Goal: Information Seeking & Learning: Understand process/instructions

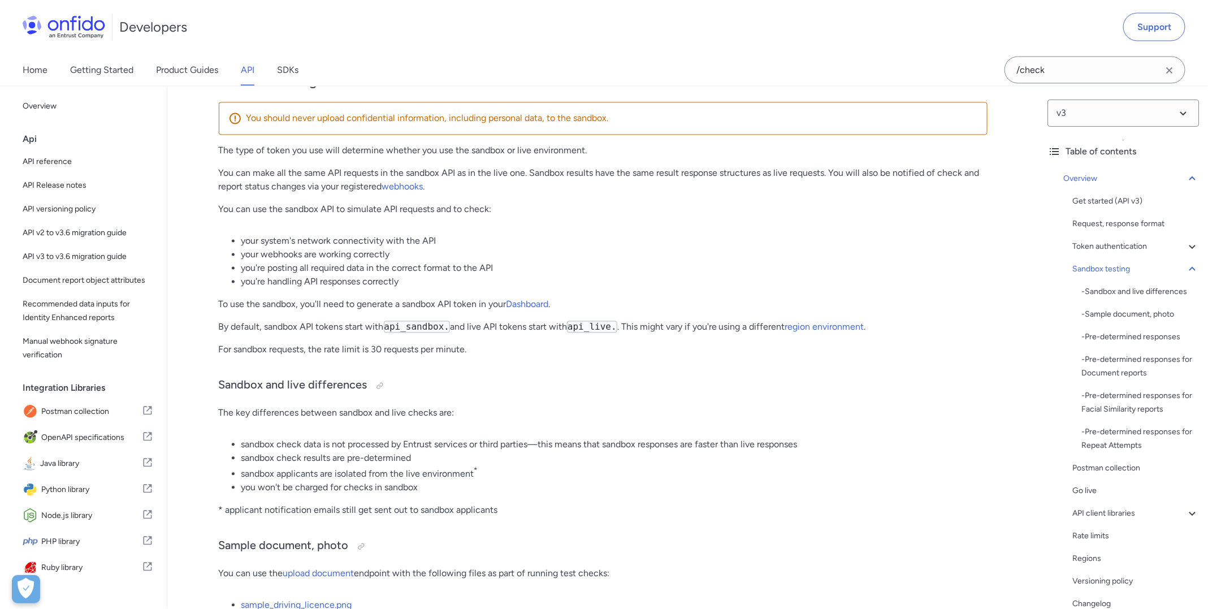
scroll to position [1104, 0]
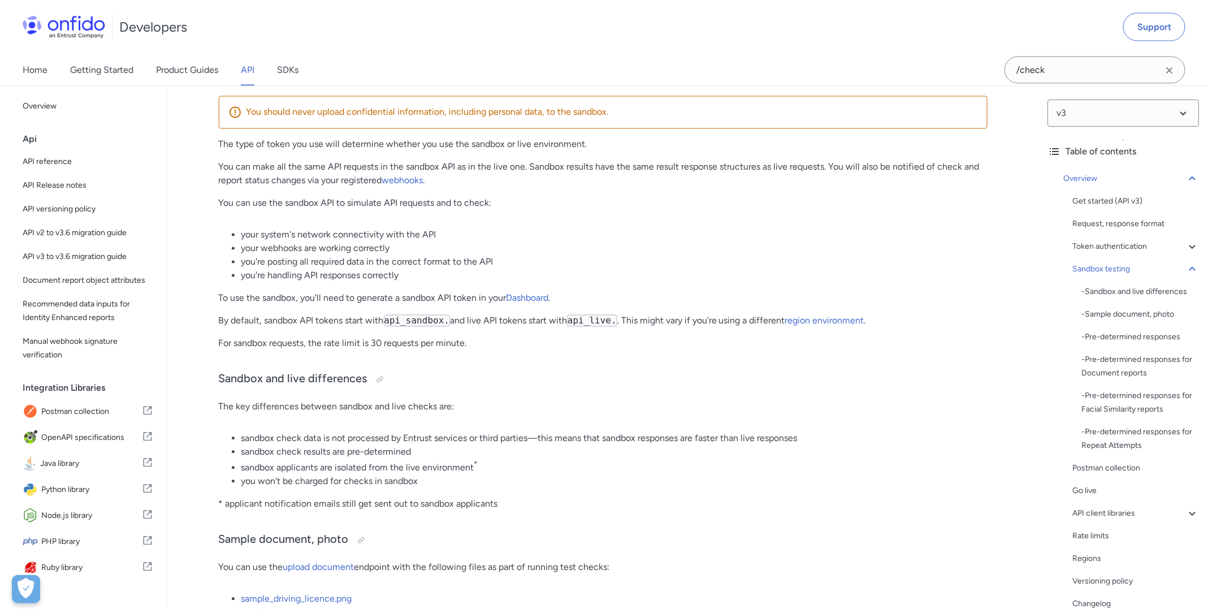
click at [596, 432] on li "sandbox check data is not processed by Entrust services or third parties—this m…" at bounding box center [614, 439] width 746 height 14
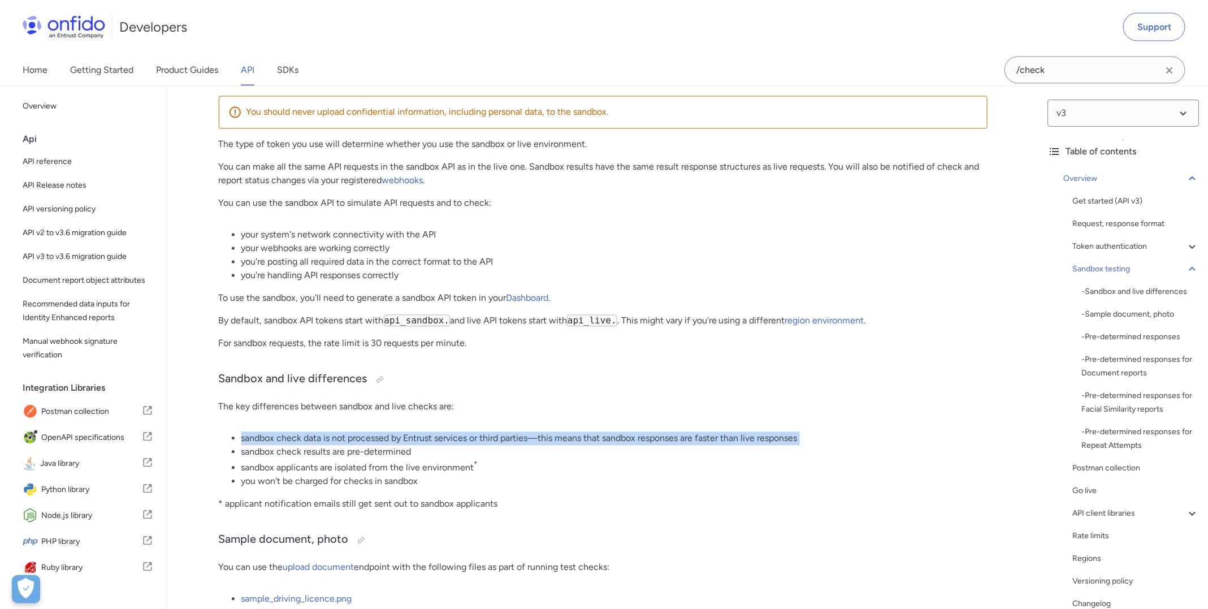
click at [596, 432] on li "sandbox check data is not processed by Entrust services or third parties—this m…" at bounding box center [614, 439] width 746 height 14
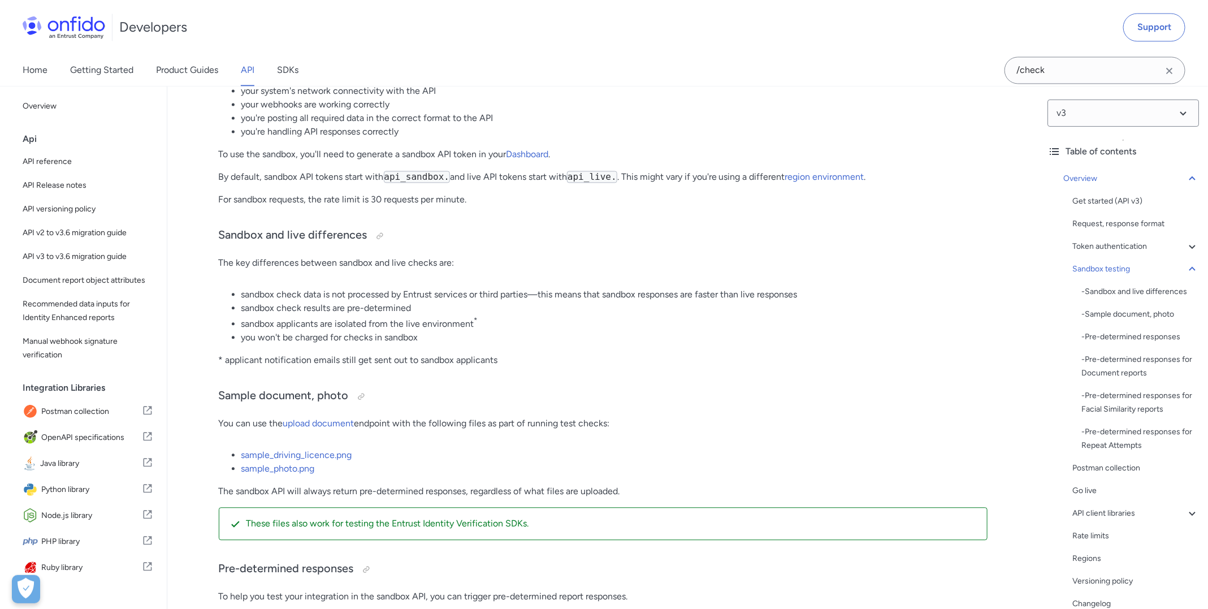
scroll to position [1255, 0]
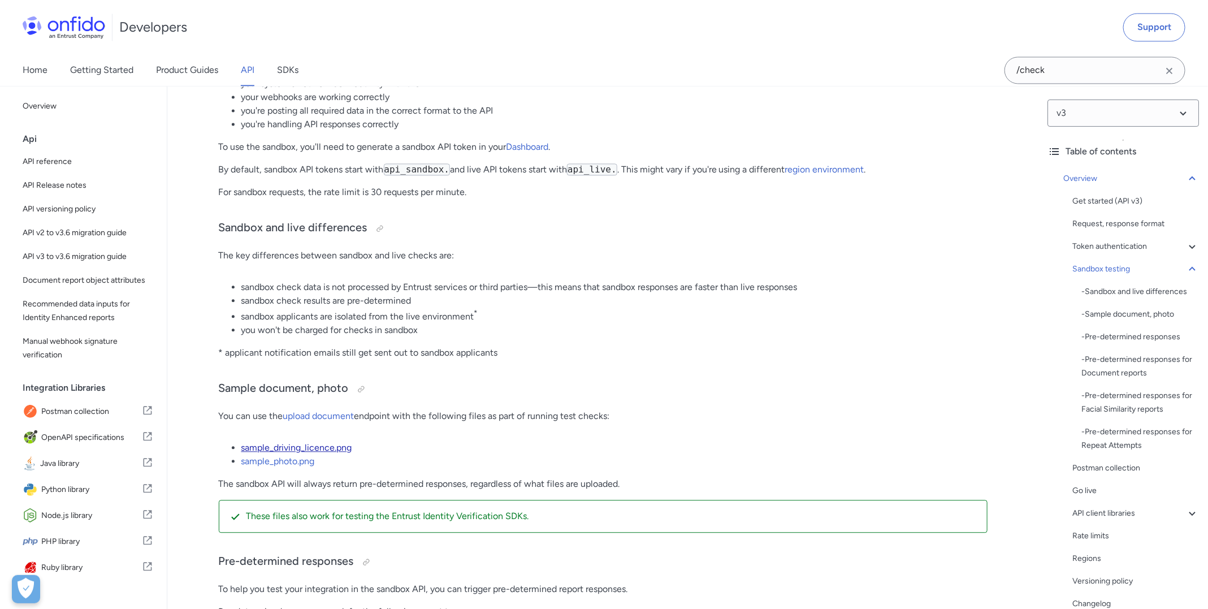
click at [312, 442] on link "sample_driving_licence.png" at bounding box center [296, 447] width 111 height 11
click at [302, 456] on link "sample_photo.png" at bounding box center [278, 461] width 74 height 11
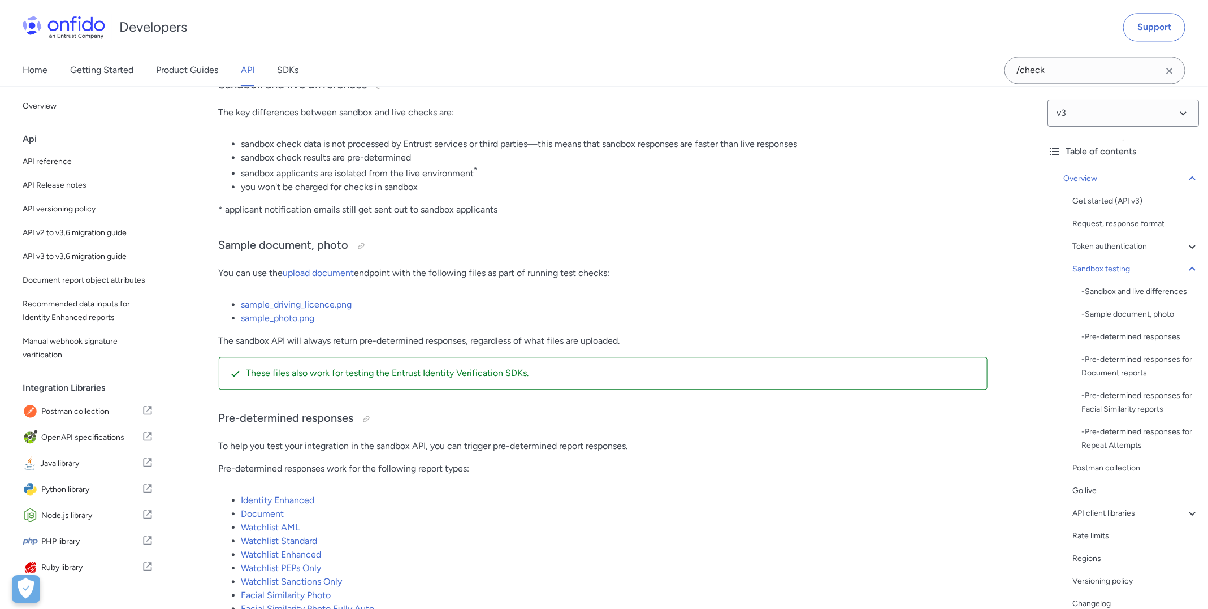
scroll to position [1401, 0]
click at [425, 339] on p "The sandbox API will always return pre-determined responses, regardless of what…" at bounding box center [603, 339] width 769 height 14
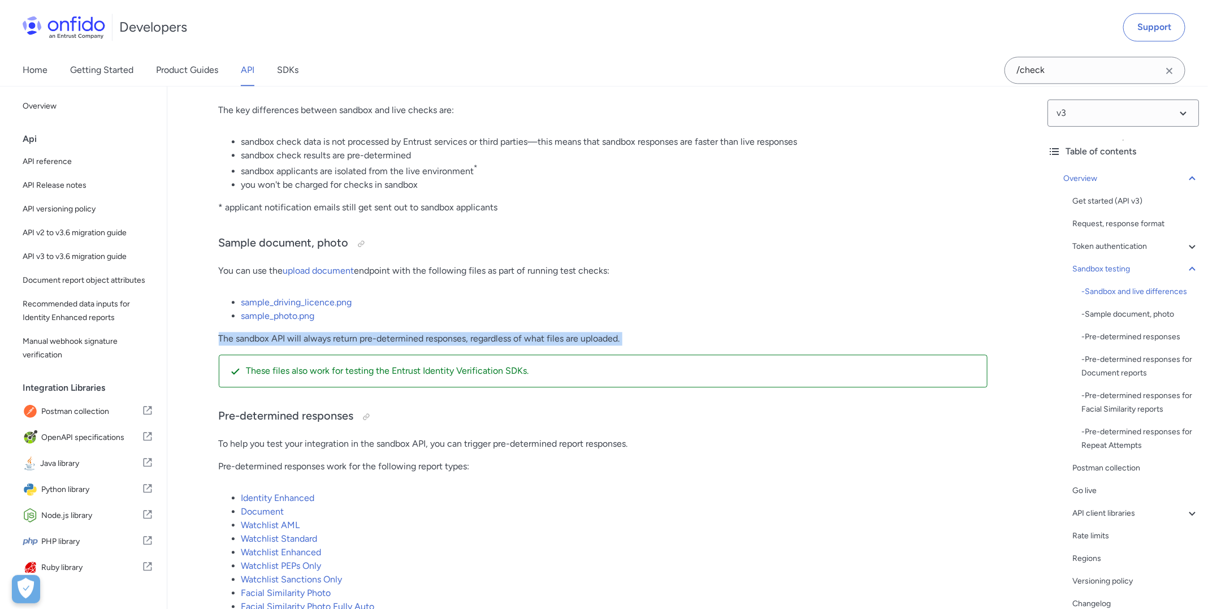
click at [425, 339] on p "The sandbox API will always return pre-determined responses, regardless of what…" at bounding box center [603, 339] width 769 height 14
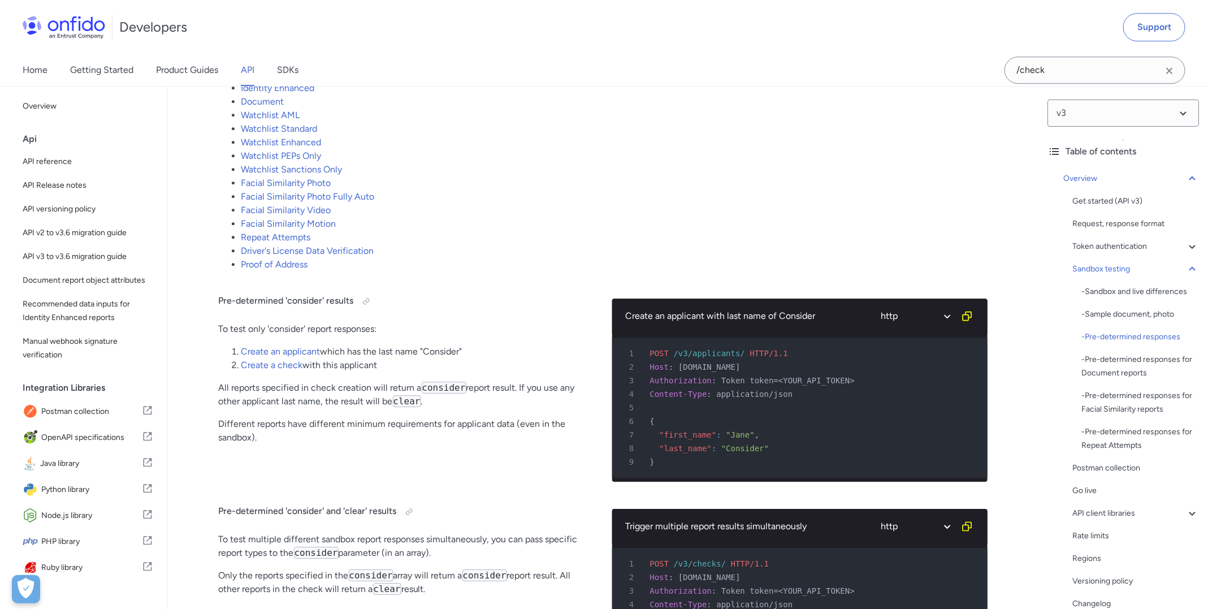
scroll to position [1816, 0]
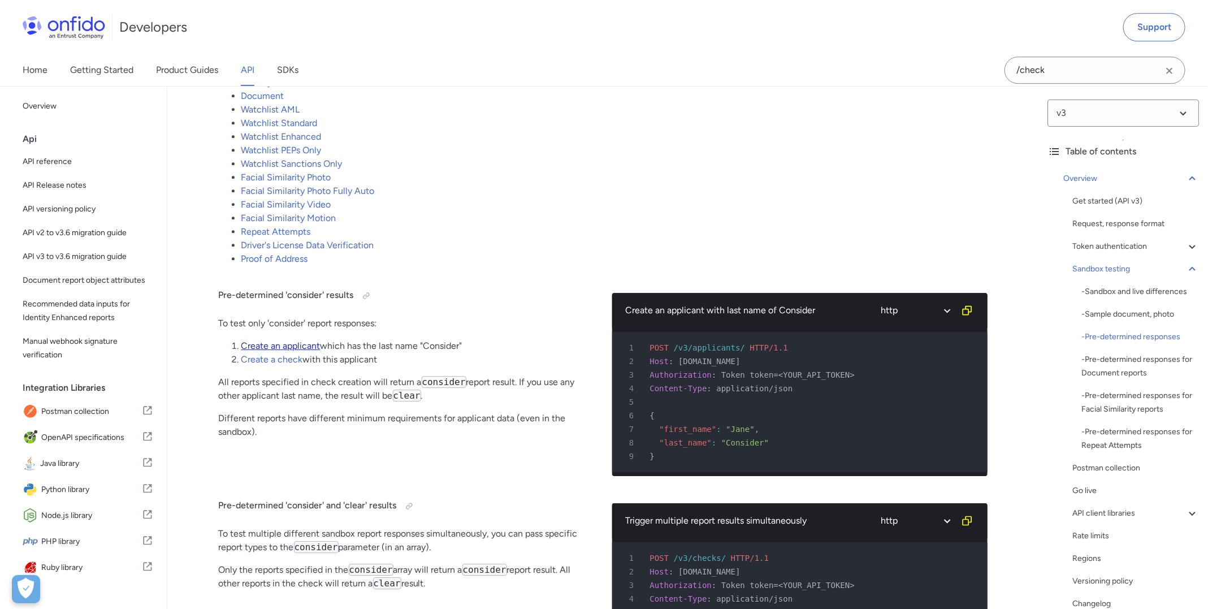
click at [295, 342] on link "Create an applicant" at bounding box center [280, 345] width 79 height 11
